Goal: Task Accomplishment & Management: Manage account settings

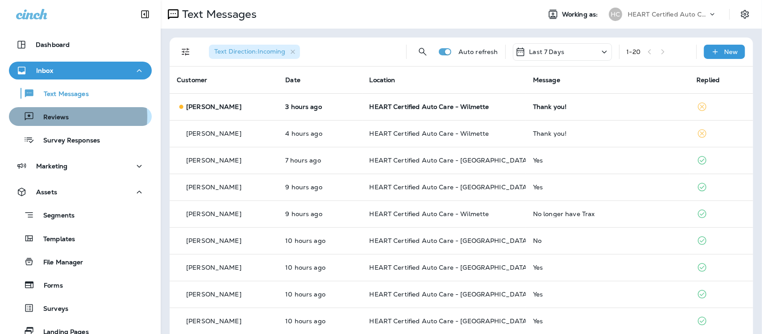
click at [56, 117] on p "Reviews" at bounding box center [51, 117] width 34 height 8
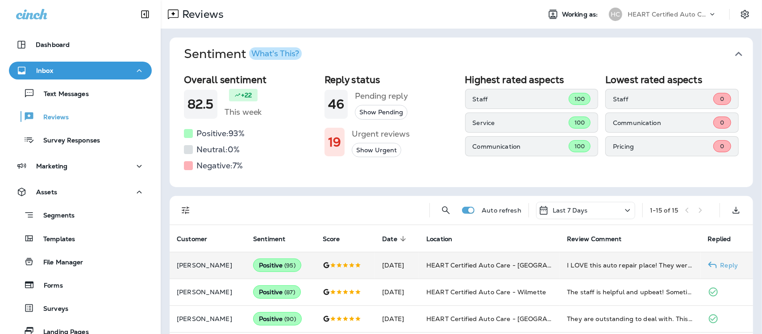
click at [632, 260] on td "I LOVE this auto repair place! They were so nice and fixed my car [DATE]! In fa…" at bounding box center [630, 265] width 141 height 27
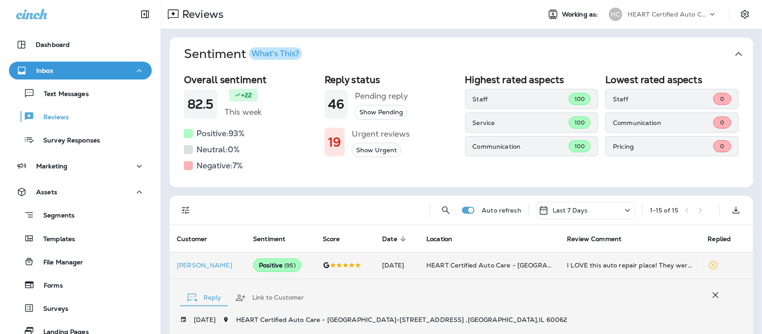
scroll to position [215, 0]
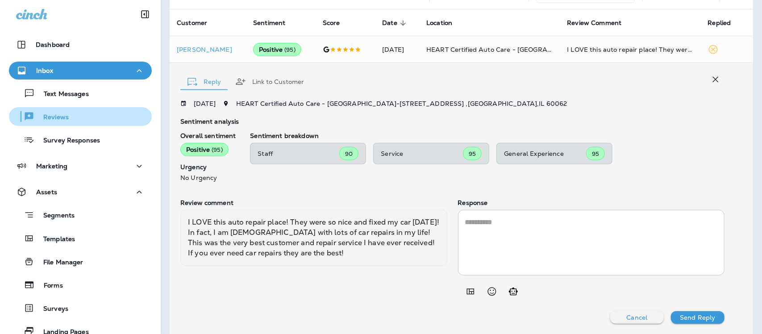
click at [55, 119] on p "Reviews" at bounding box center [51, 117] width 34 height 8
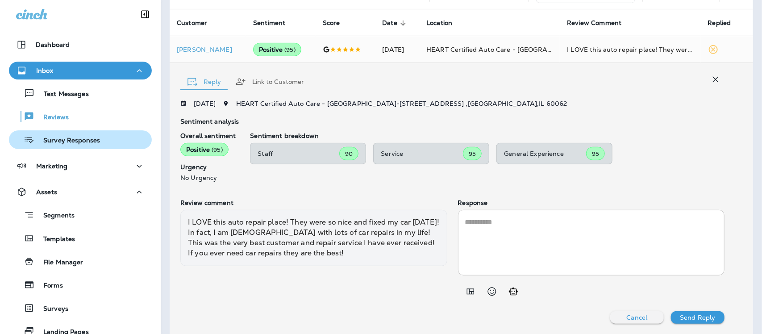
click at [56, 139] on p "Survey Responses" at bounding box center [67, 141] width 66 height 8
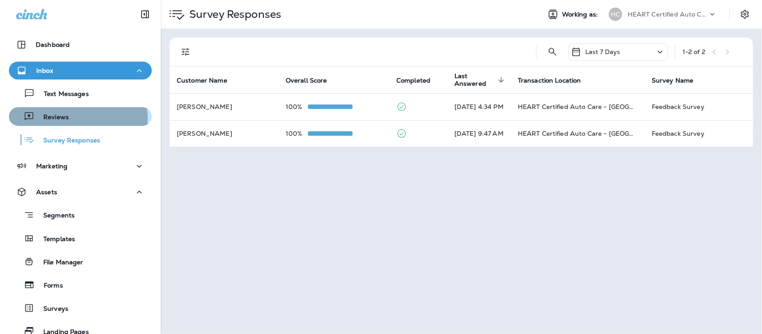
click at [63, 119] on p "Reviews" at bounding box center [51, 117] width 34 height 8
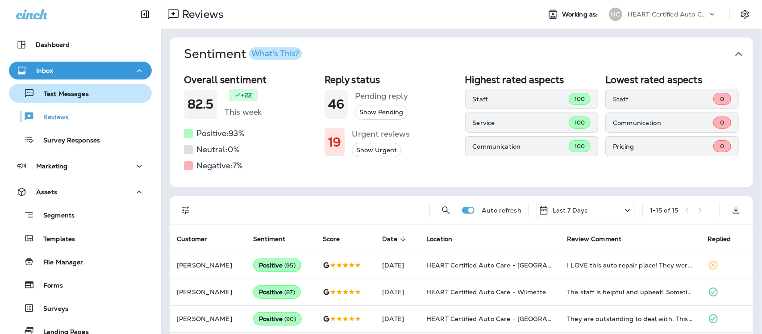
click at [59, 92] on p "Text Messages" at bounding box center [62, 94] width 54 height 8
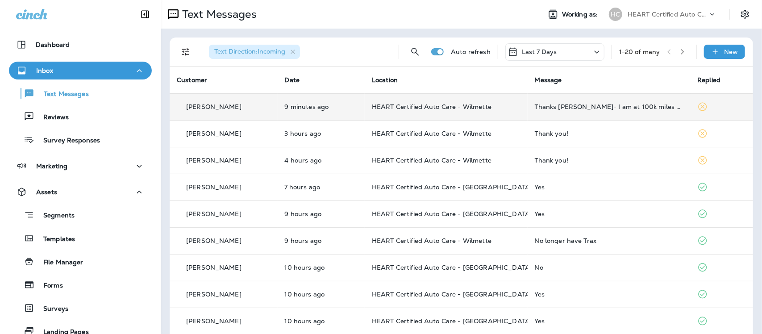
click at [631, 112] on td "Thanks [PERSON_NAME]- I am at 100k miles do I need a complete tuneup?" at bounding box center [609, 106] width 163 height 27
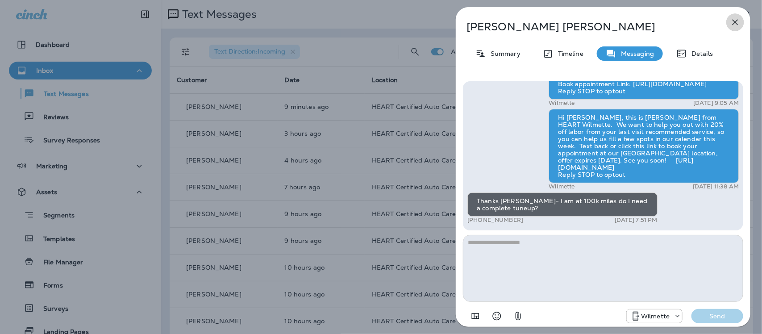
click at [735, 21] on icon "button" at bounding box center [736, 23] width 6 height 6
